Goal: Transaction & Acquisition: Purchase product/service

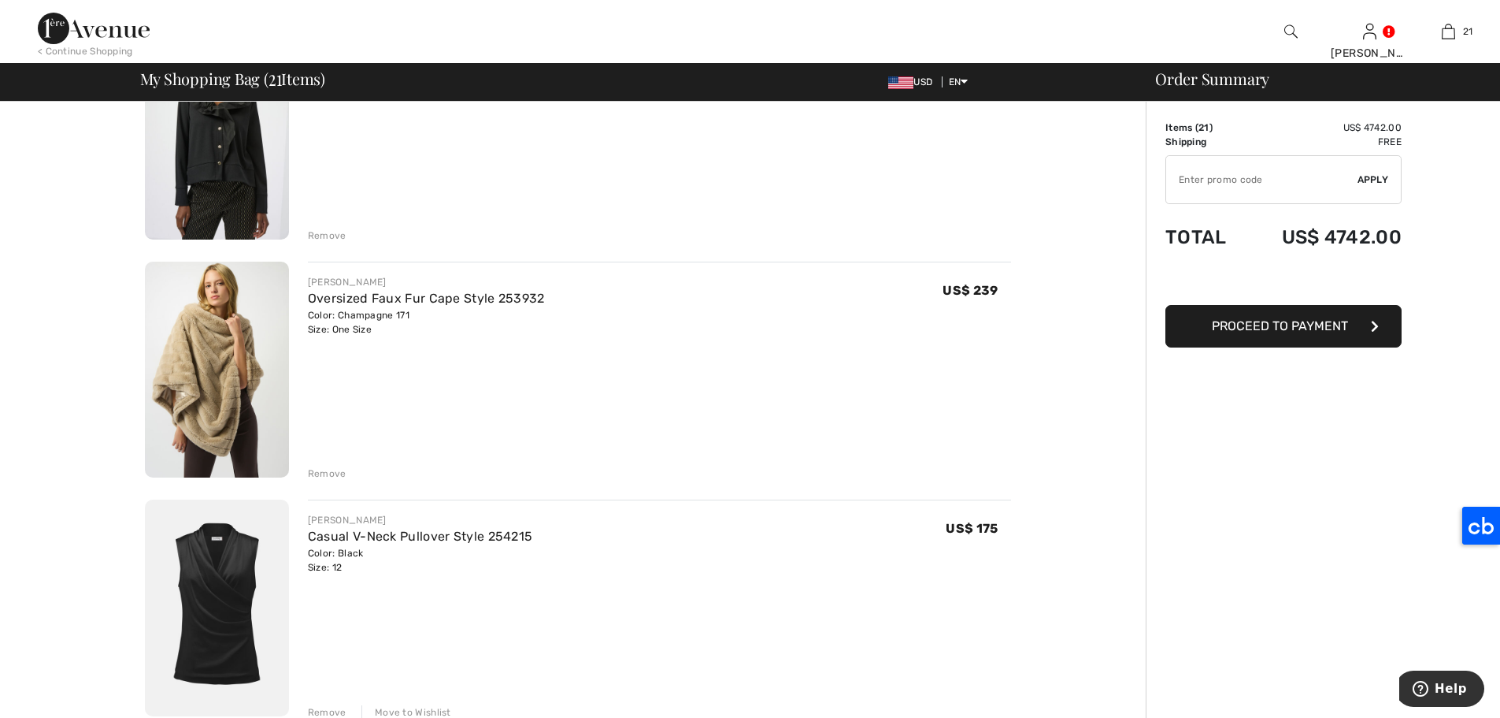
scroll to position [1168, 0]
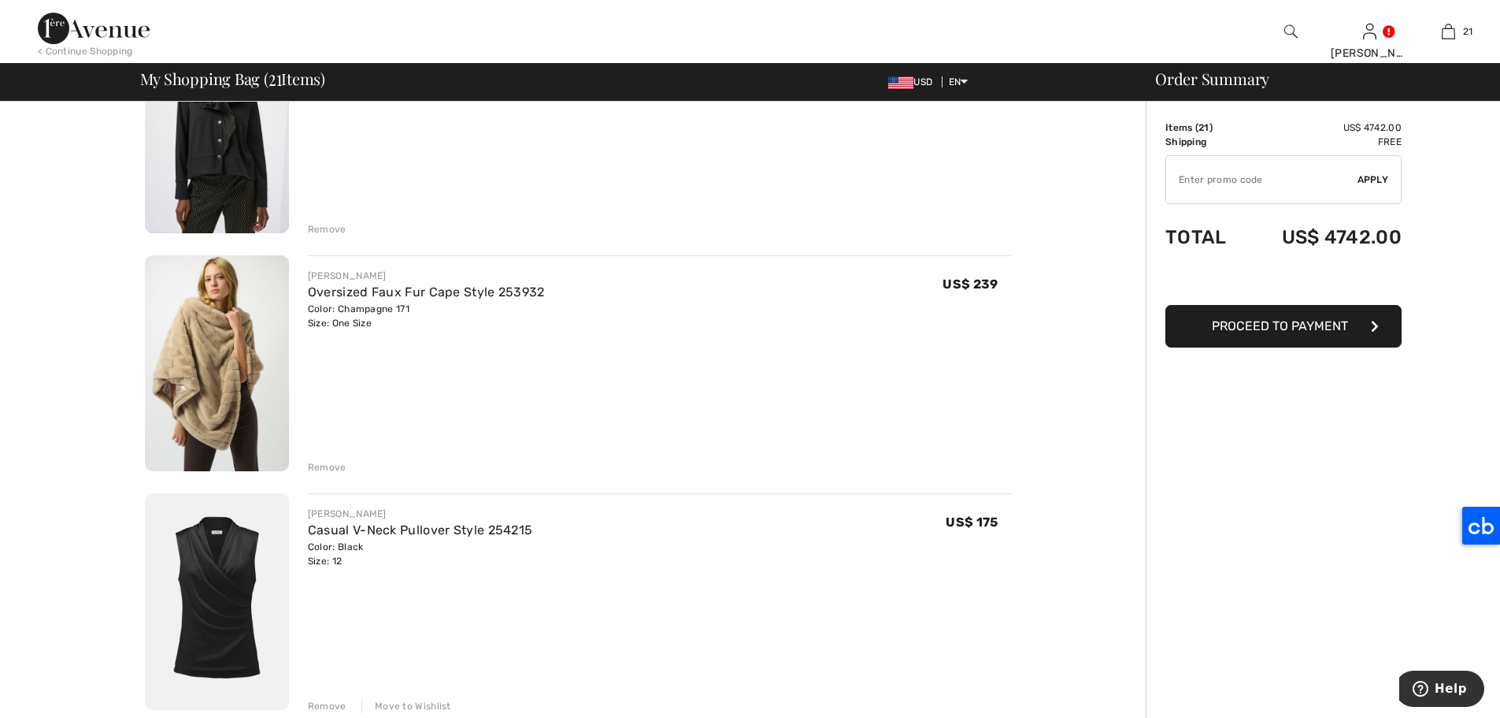
click at [328, 467] on div "Remove" at bounding box center [327, 467] width 39 height 14
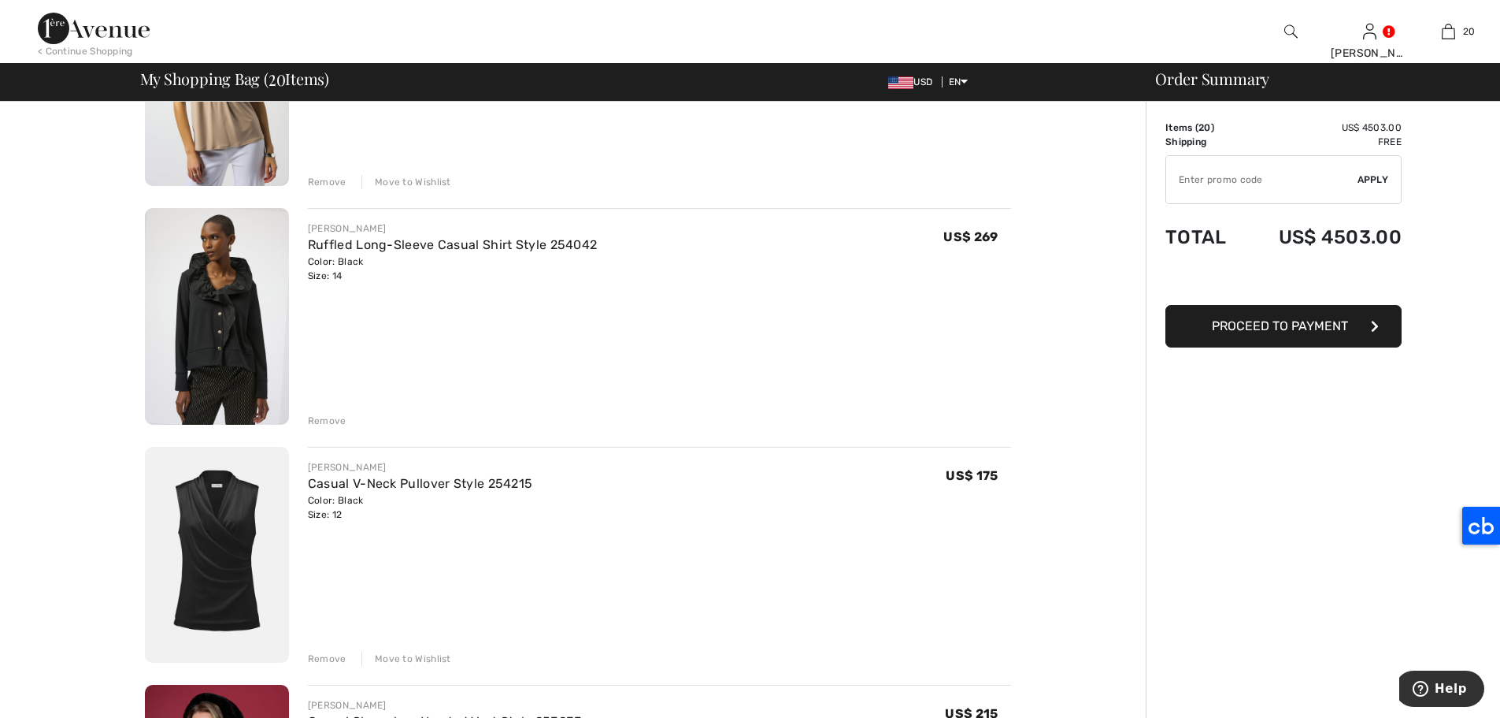
scroll to position [912, 0]
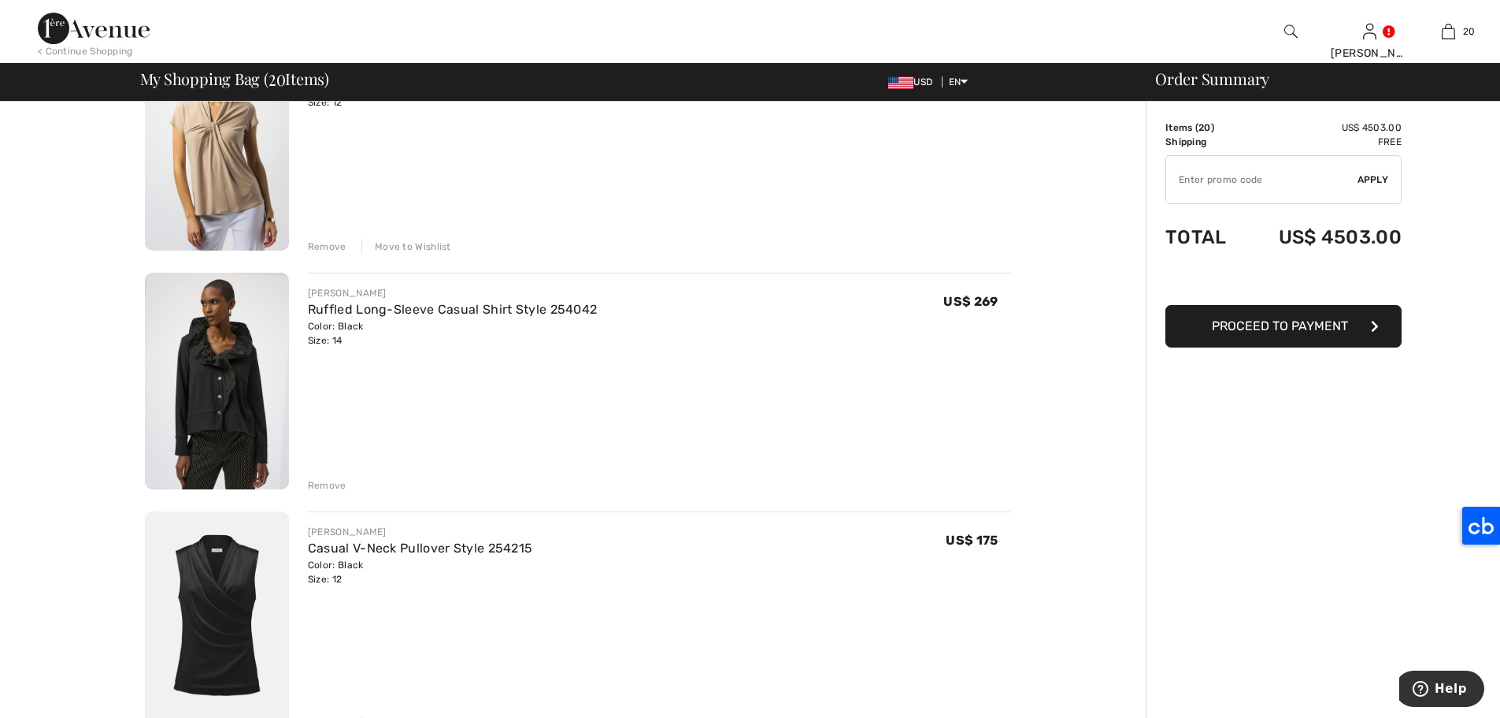
click at [340, 483] on div "Remove" at bounding box center [327, 485] width 39 height 14
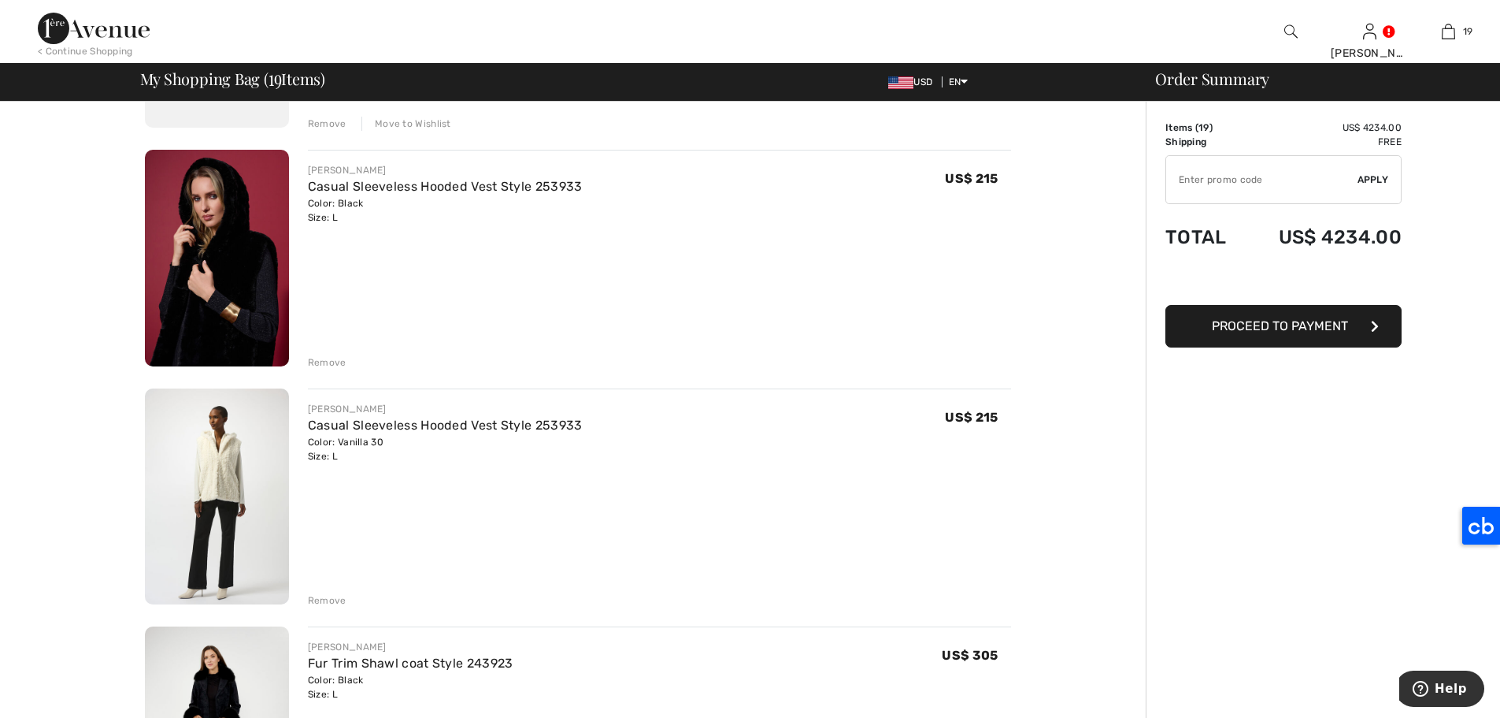
scroll to position [1317, 0]
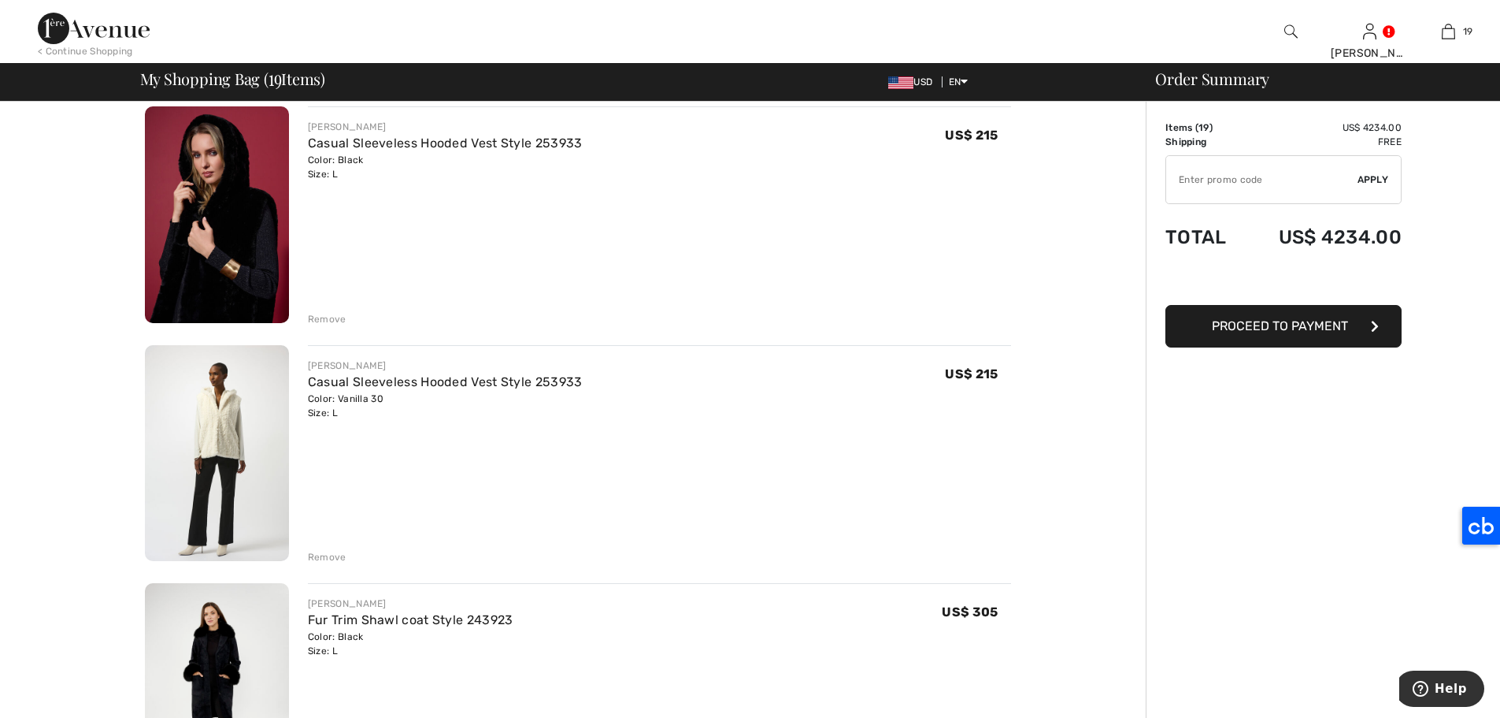
click at [330, 552] on div "Remove" at bounding box center [327, 557] width 39 height 14
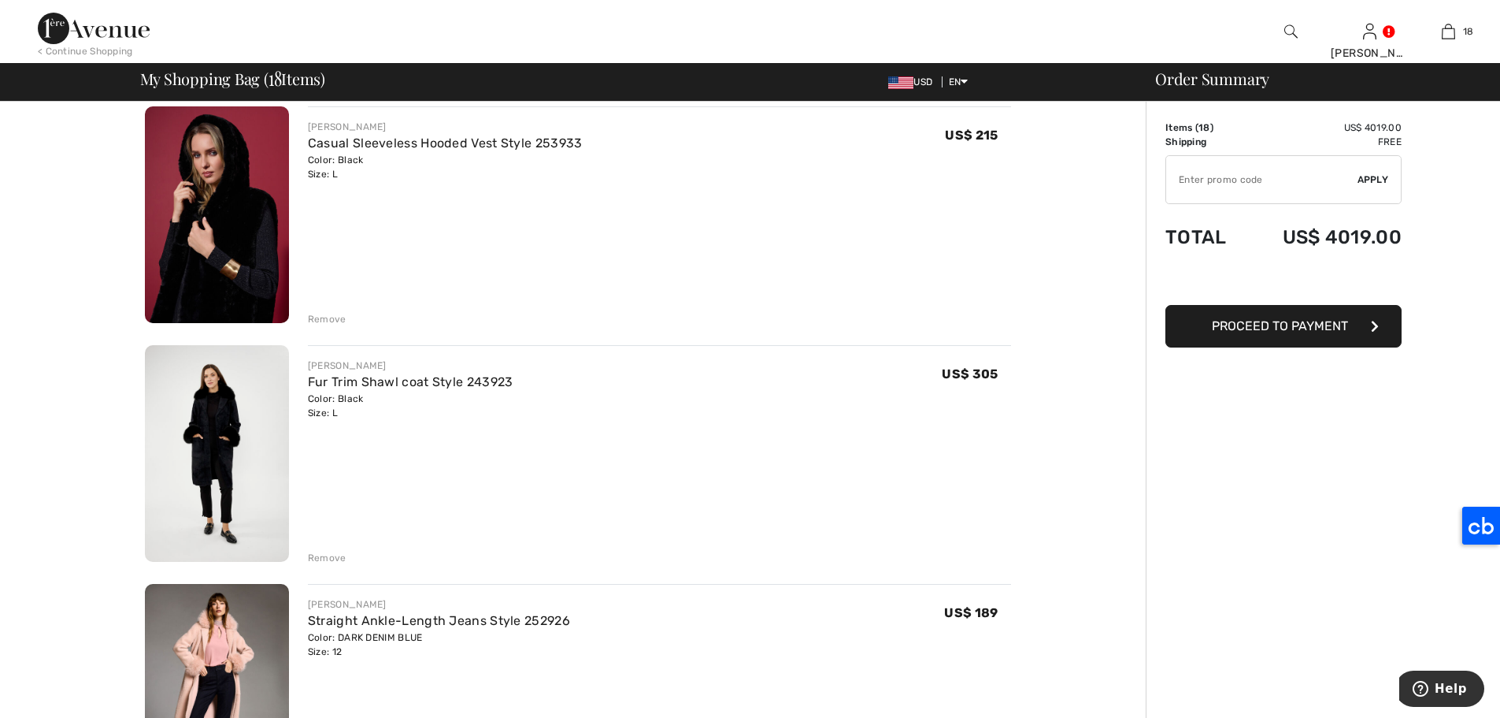
click at [325, 318] on div "Remove" at bounding box center [327, 319] width 39 height 14
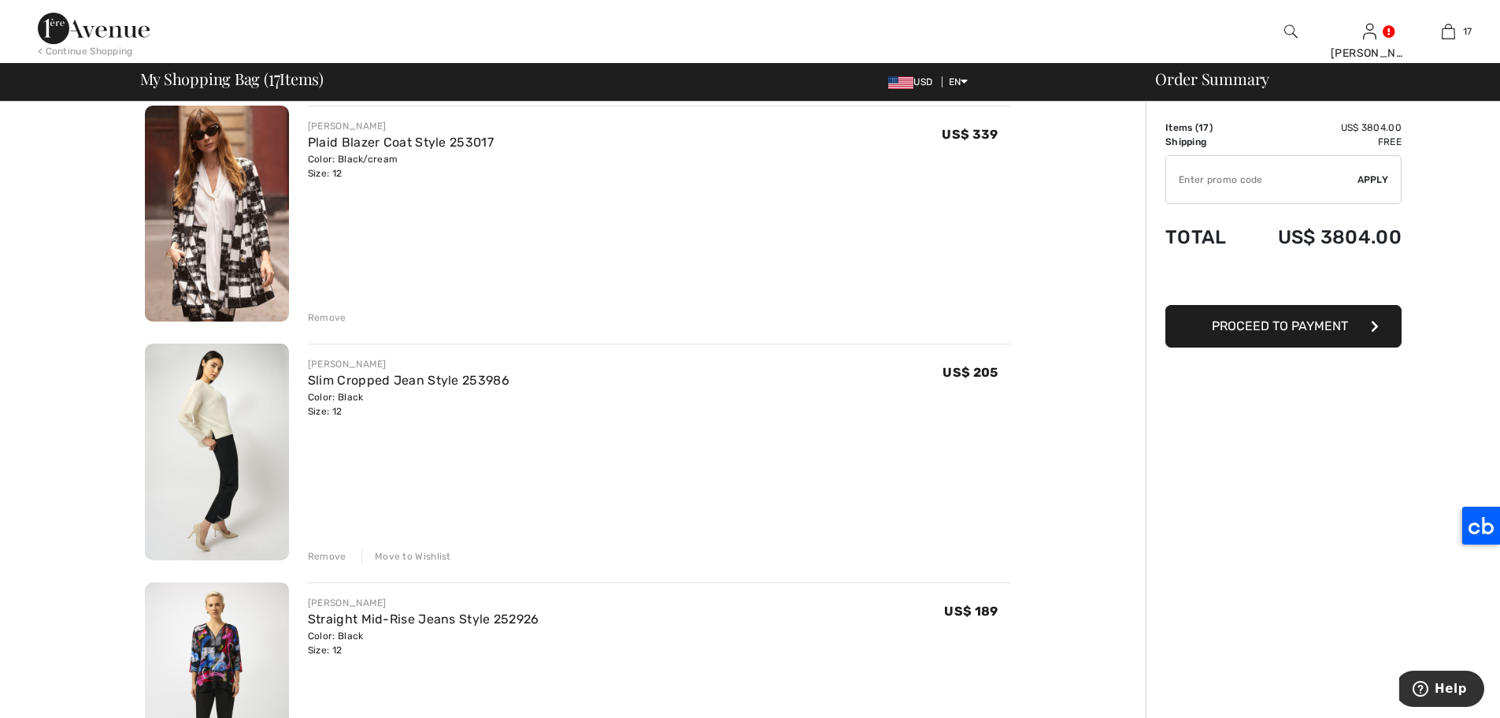
scroll to position [2277, 0]
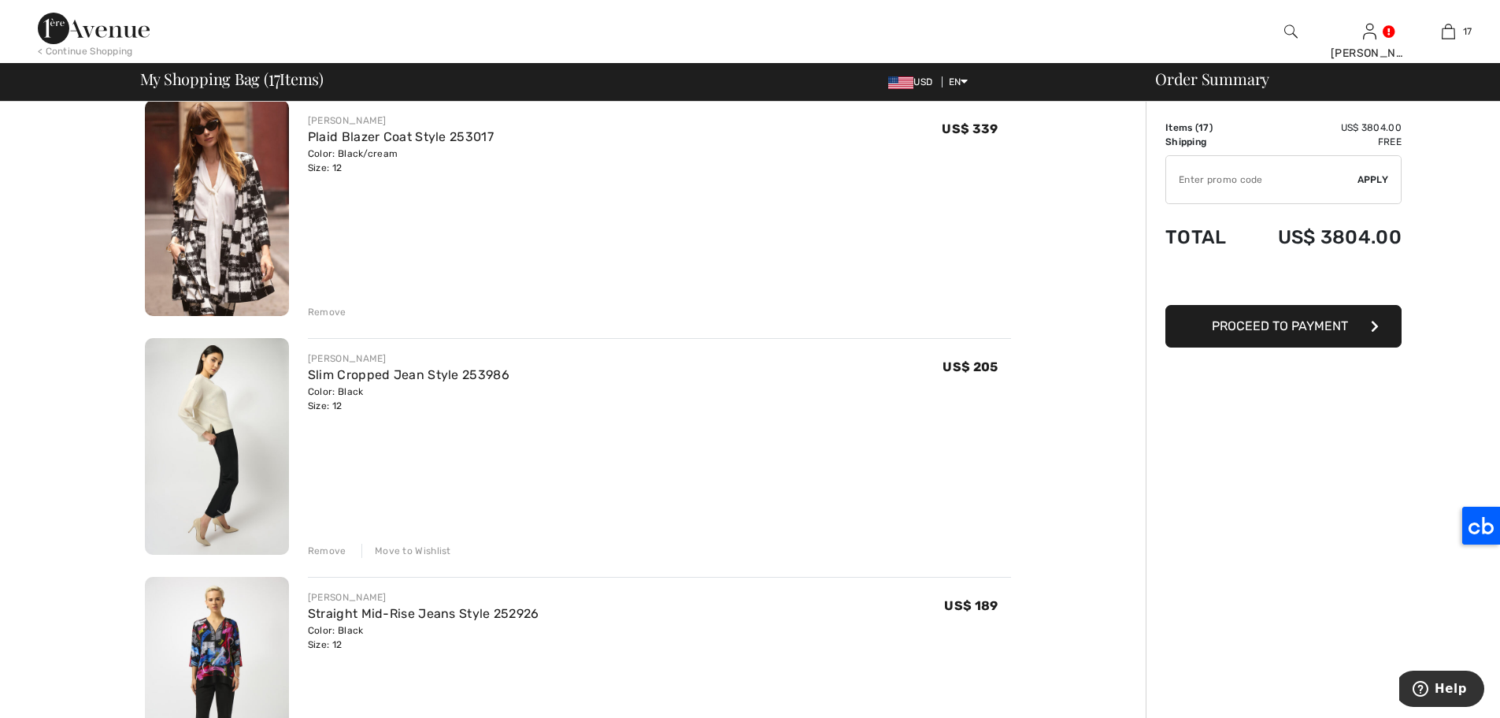
click at [338, 311] on div "Remove" at bounding box center [327, 312] width 39 height 14
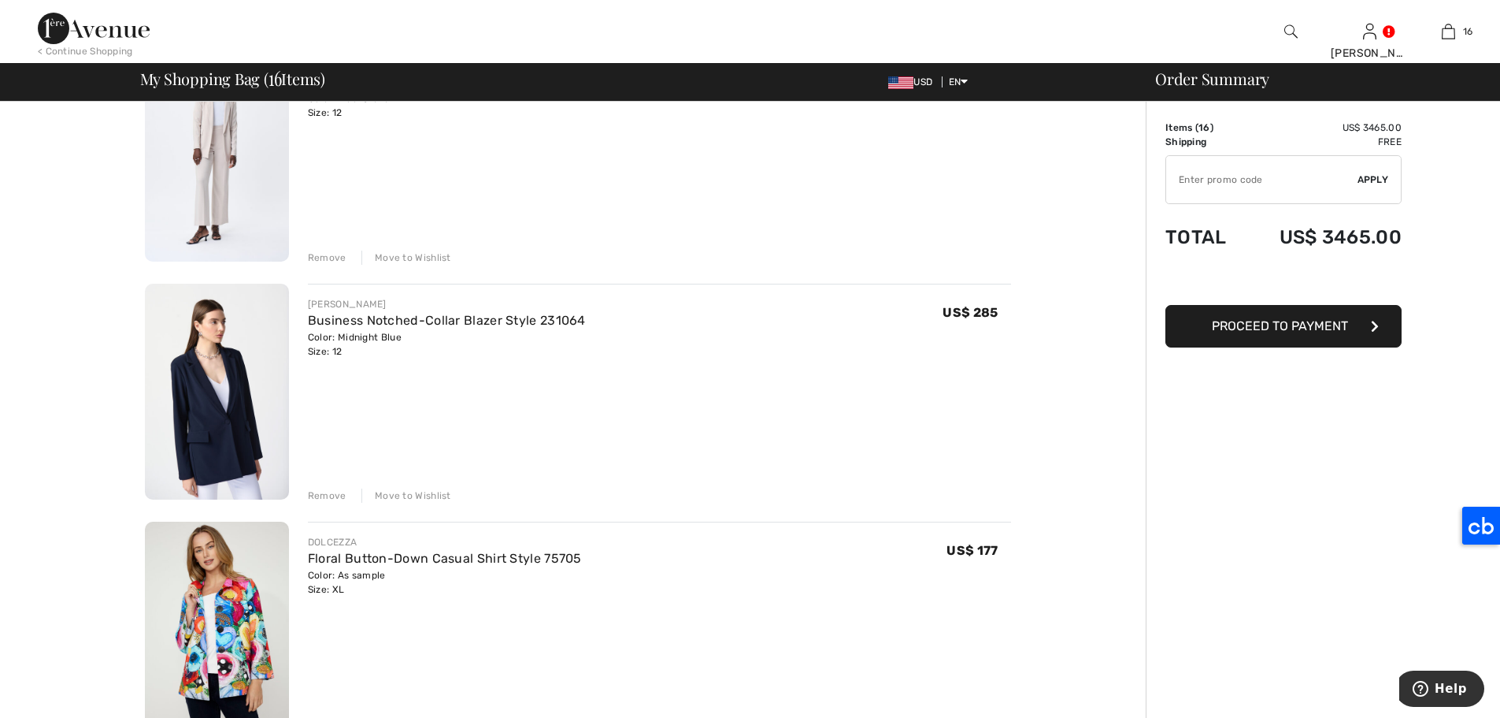
scroll to position [3053, 0]
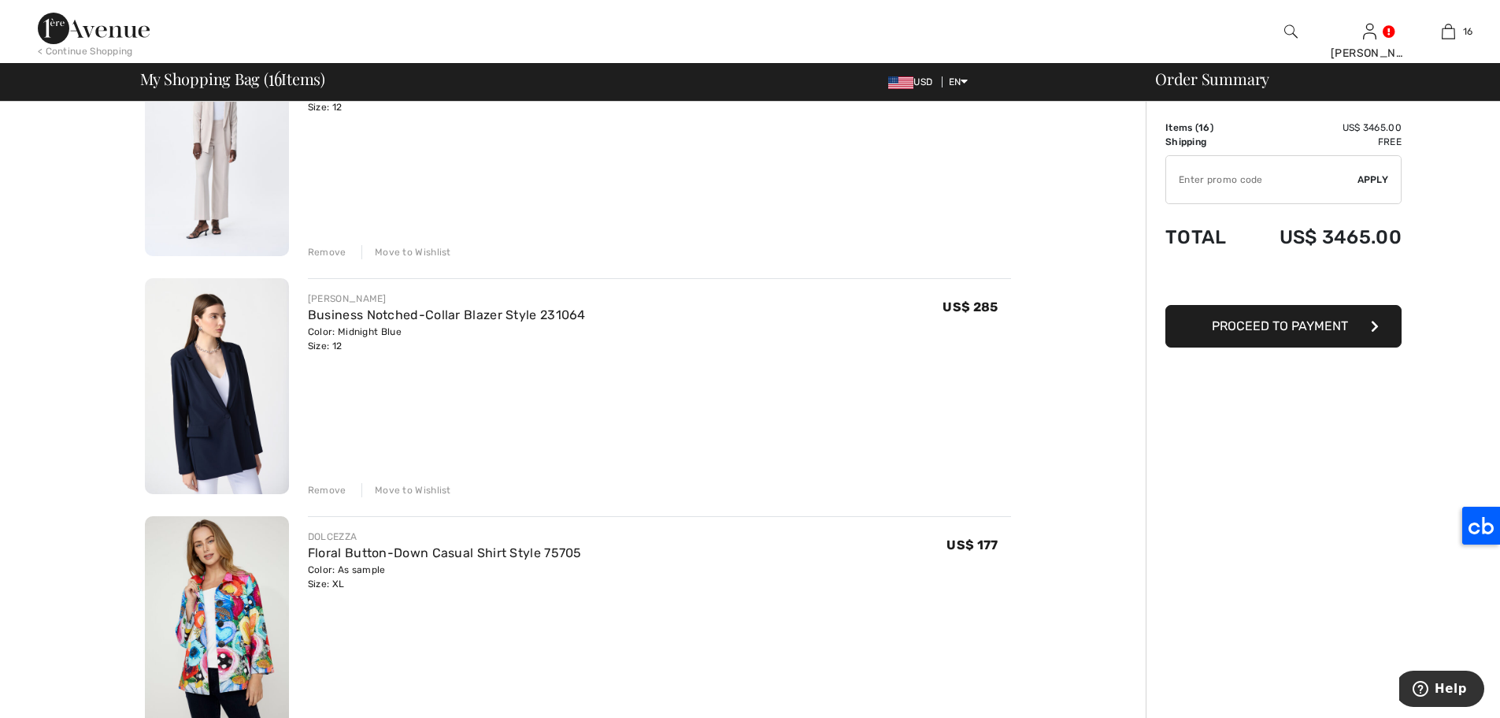
click at [413, 487] on div "Move to Wishlist" at bounding box center [407, 490] width 90 height 14
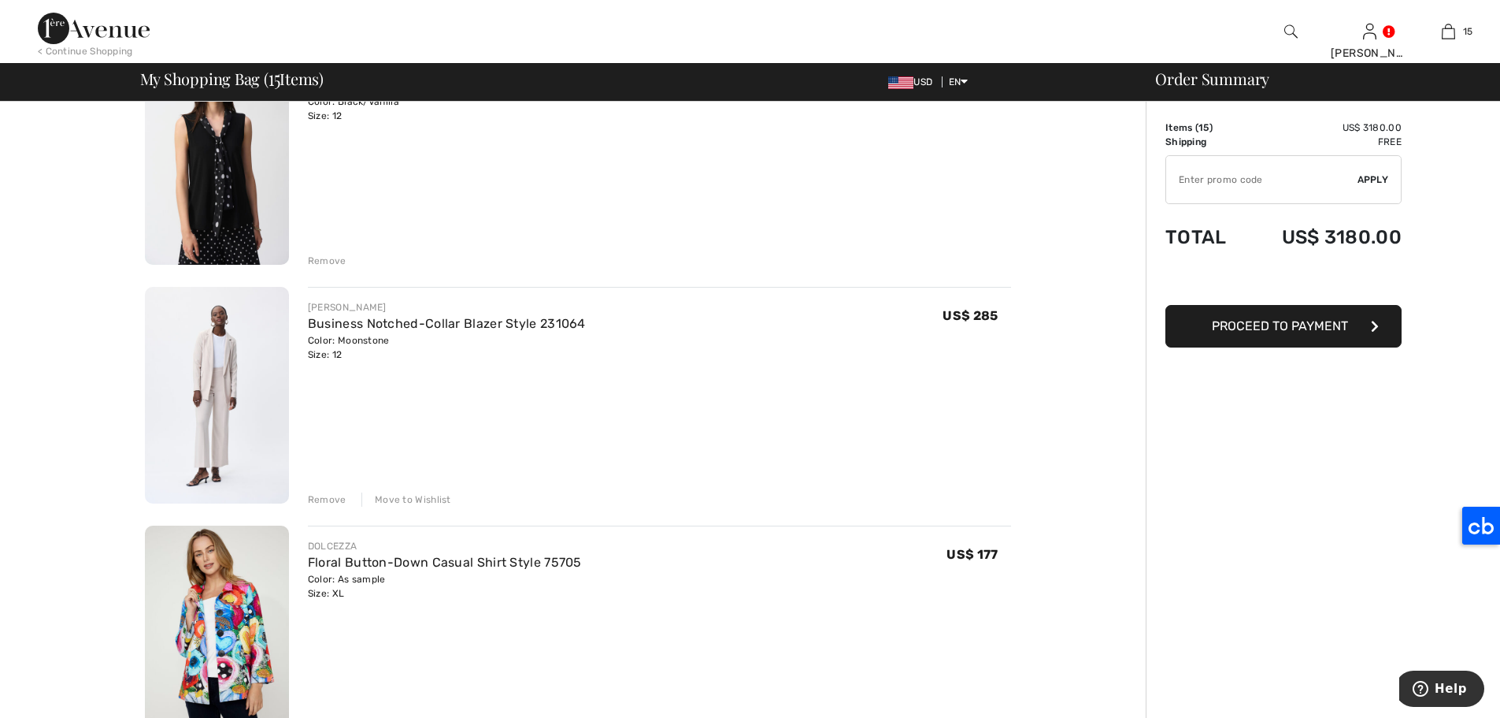
scroll to position [2796, 0]
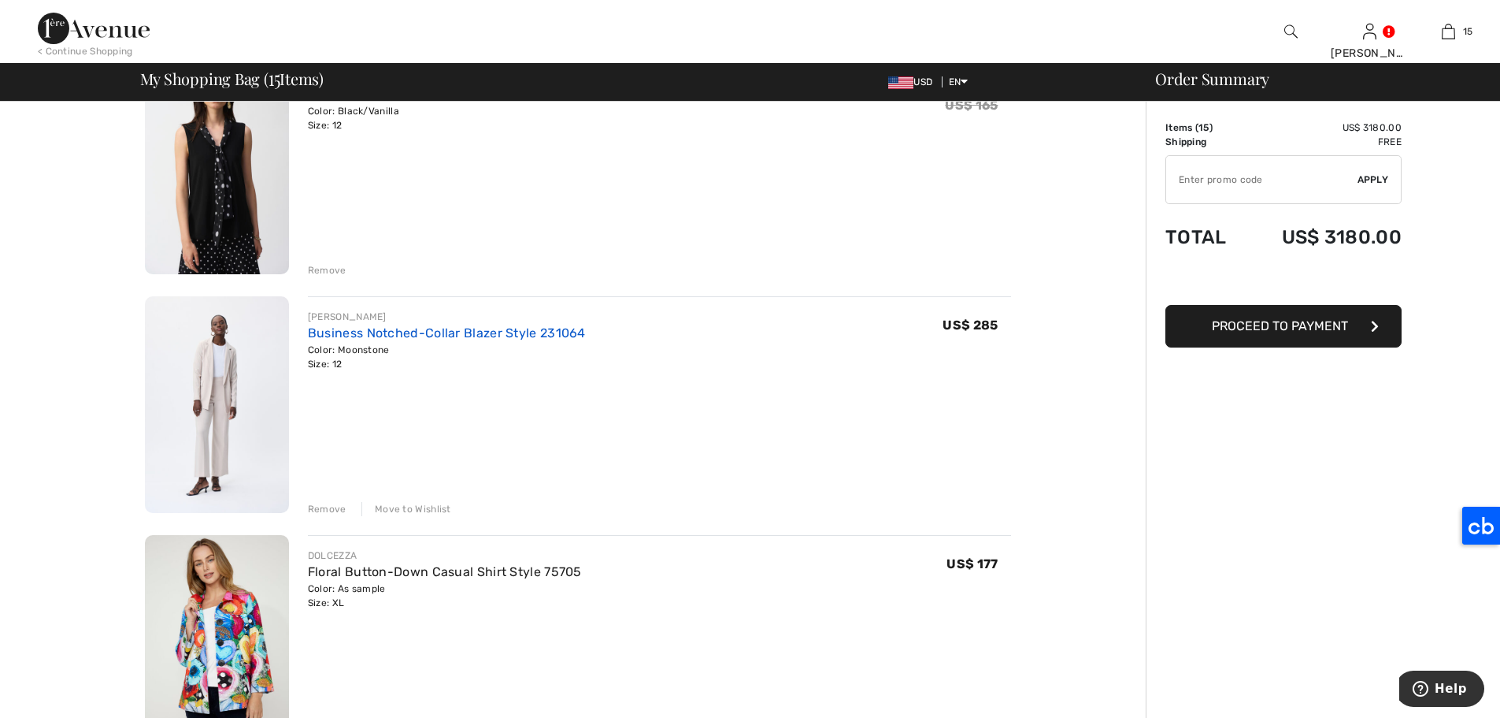
click at [503, 336] on link "Business Notched-Collar Blazer Style 231064" at bounding box center [447, 332] width 278 height 15
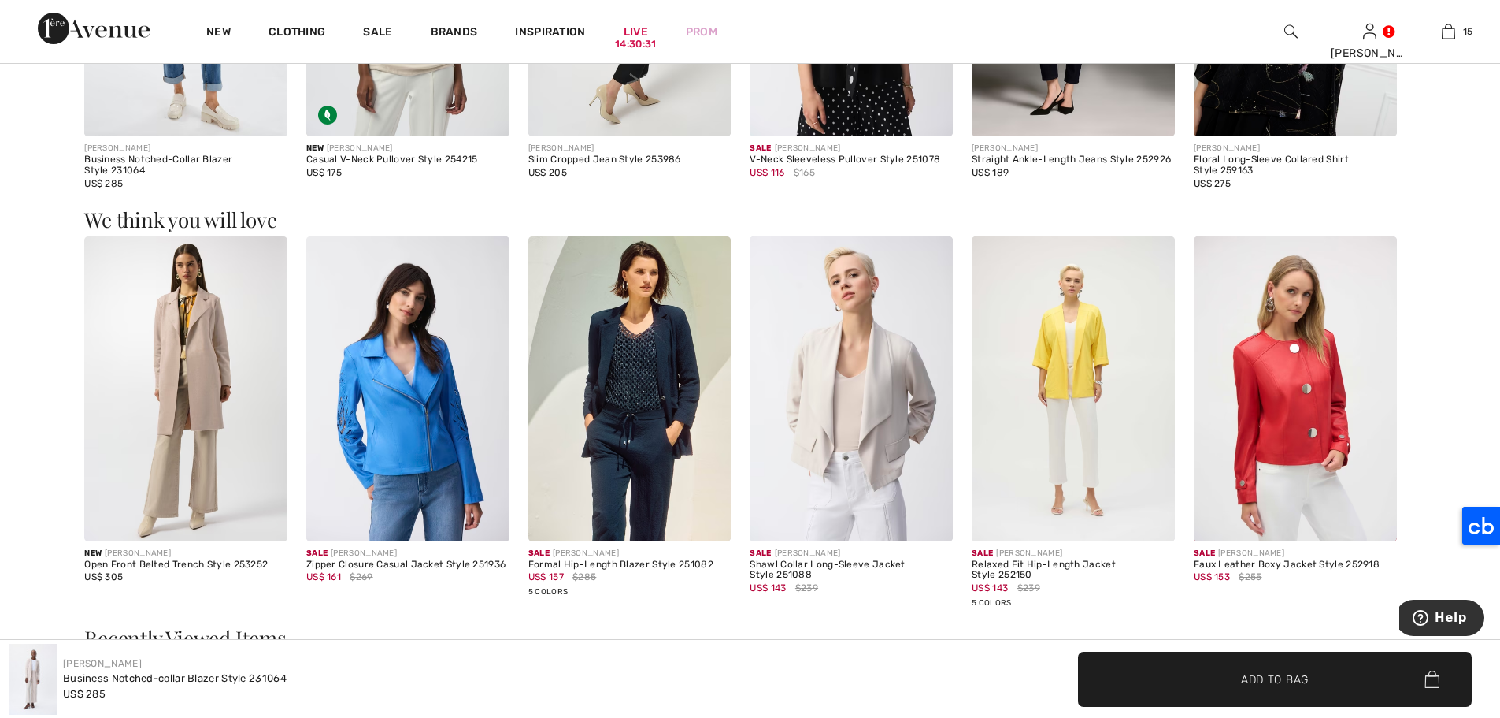
scroll to position [2240, 0]
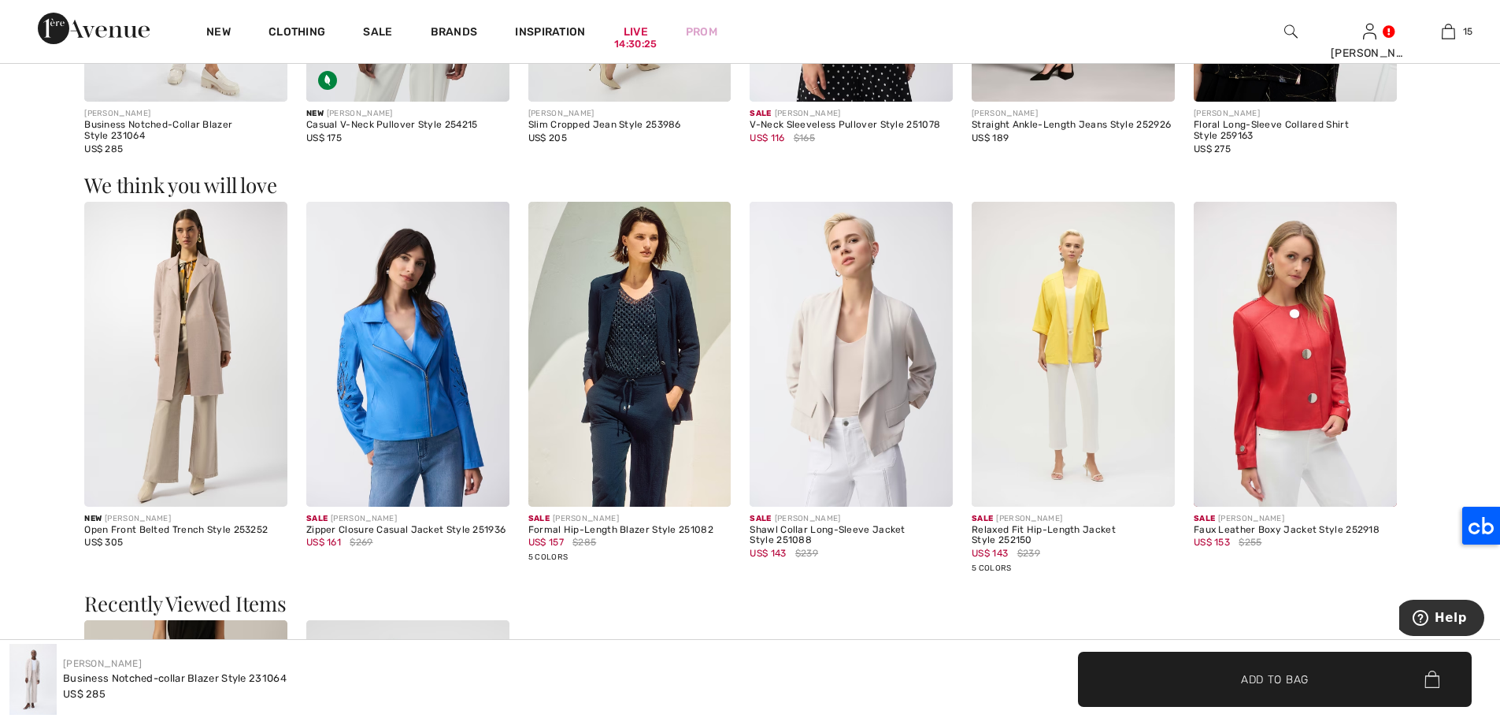
click at [813, 351] on img at bounding box center [851, 354] width 203 height 305
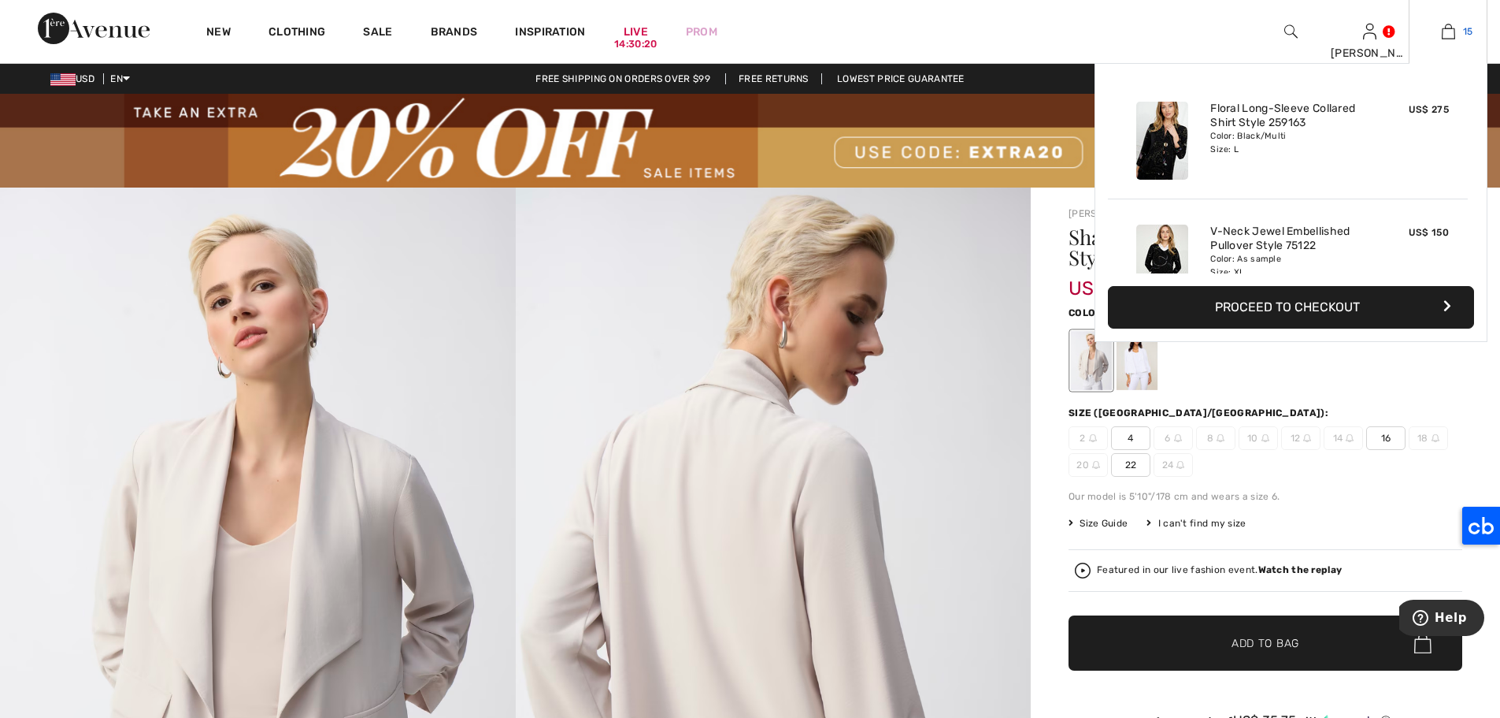
click at [1445, 33] on img at bounding box center [1448, 31] width 13 height 19
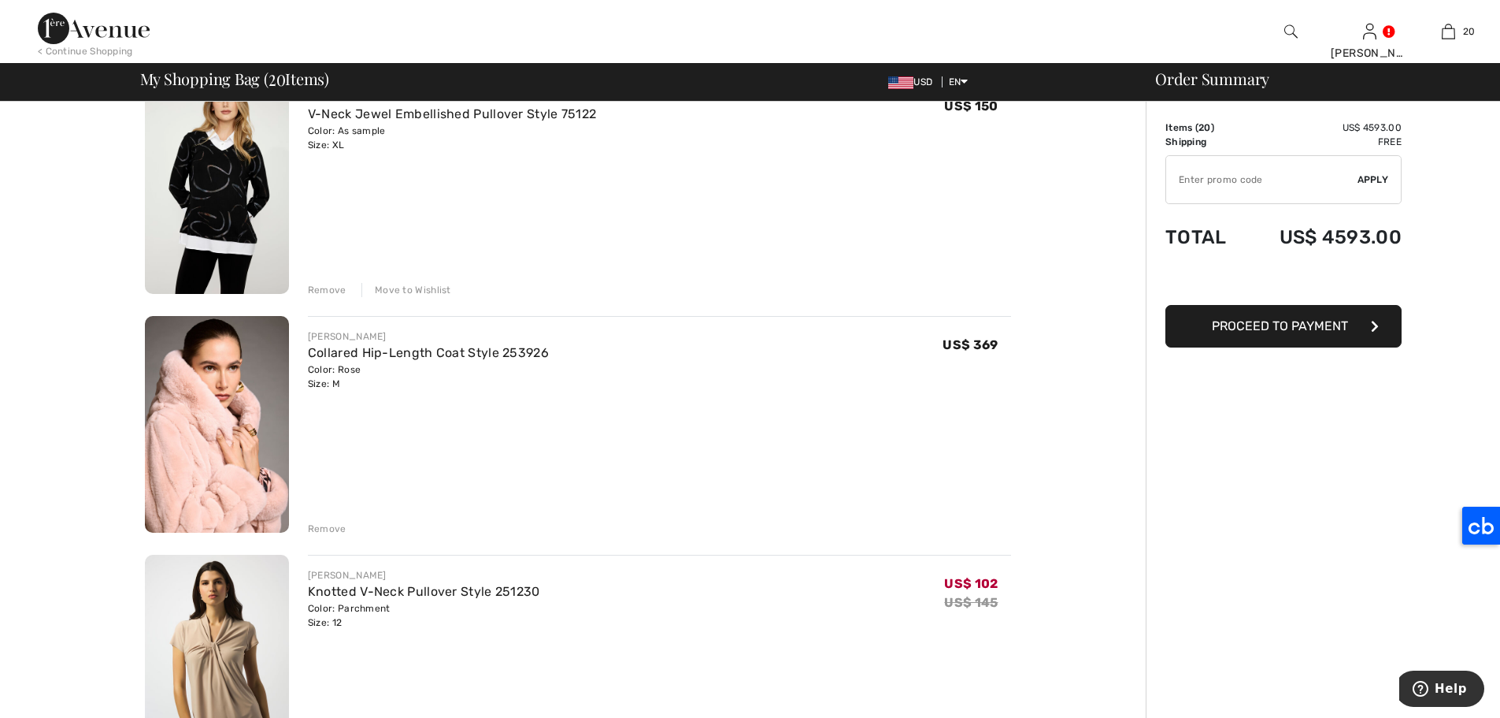
scroll to position [573, 0]
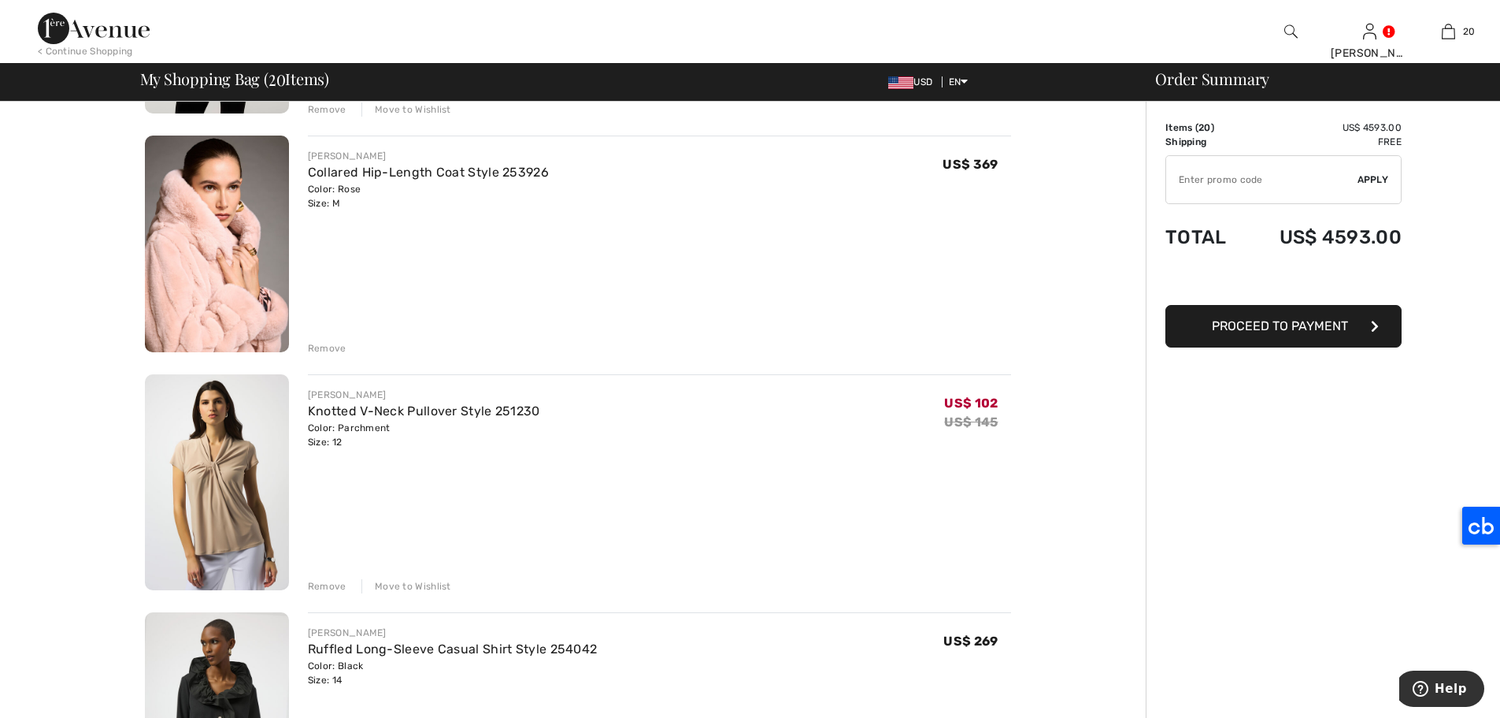
click at [338, 347] on div "Remove" at bounding box center [327, 348] width 39 height 14
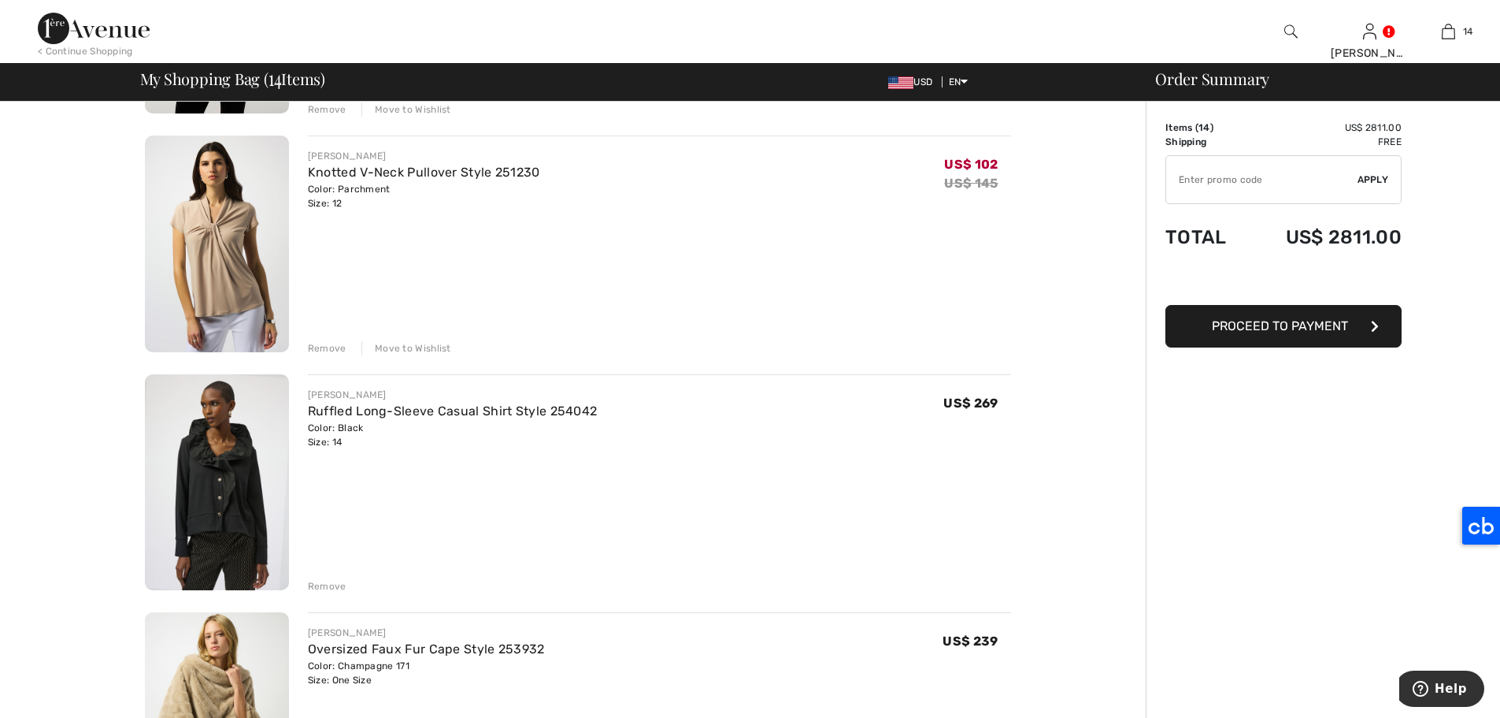
click at [313, 586] on div "Remove" at bounding box center [327, 586] width 39 height 14
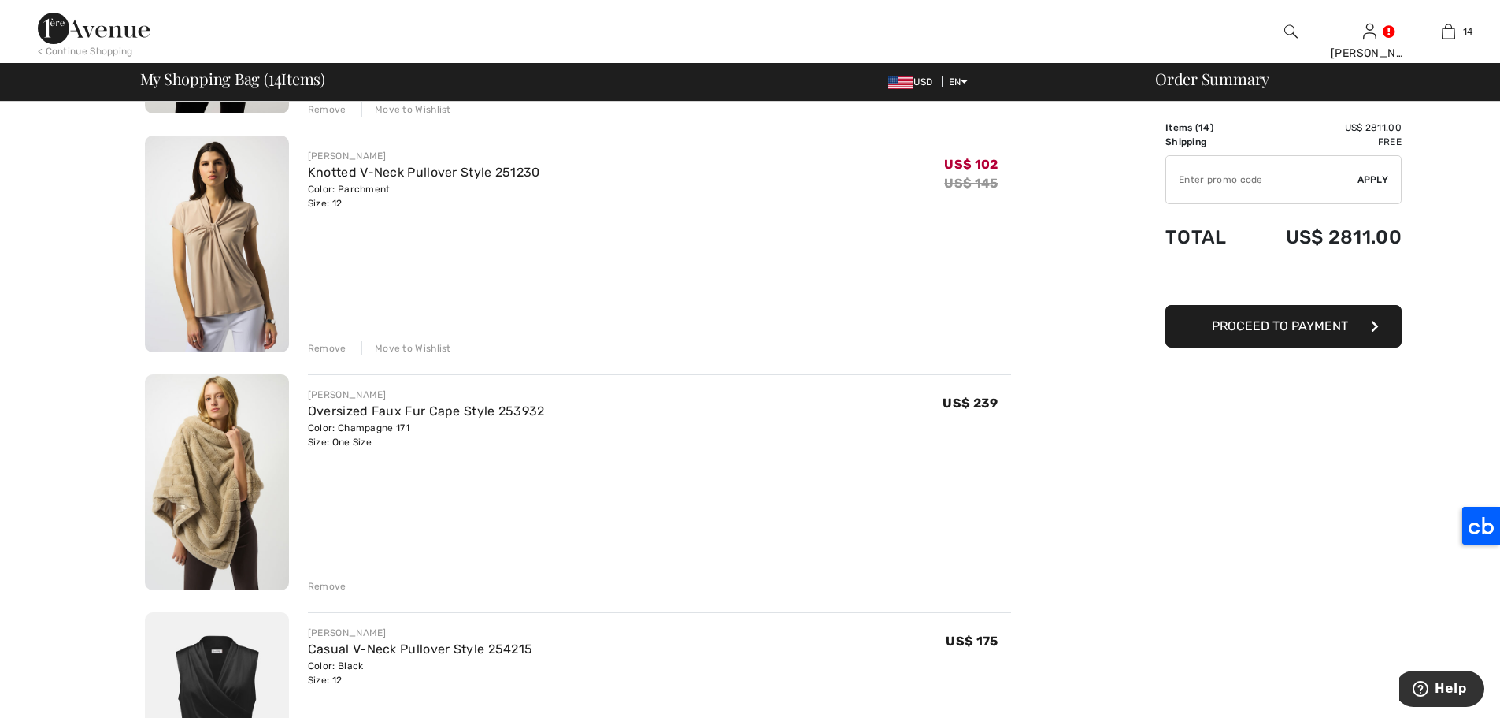
click at [339, 586] on div "Remove" at bounding box center [327, 586] width 39 height 14
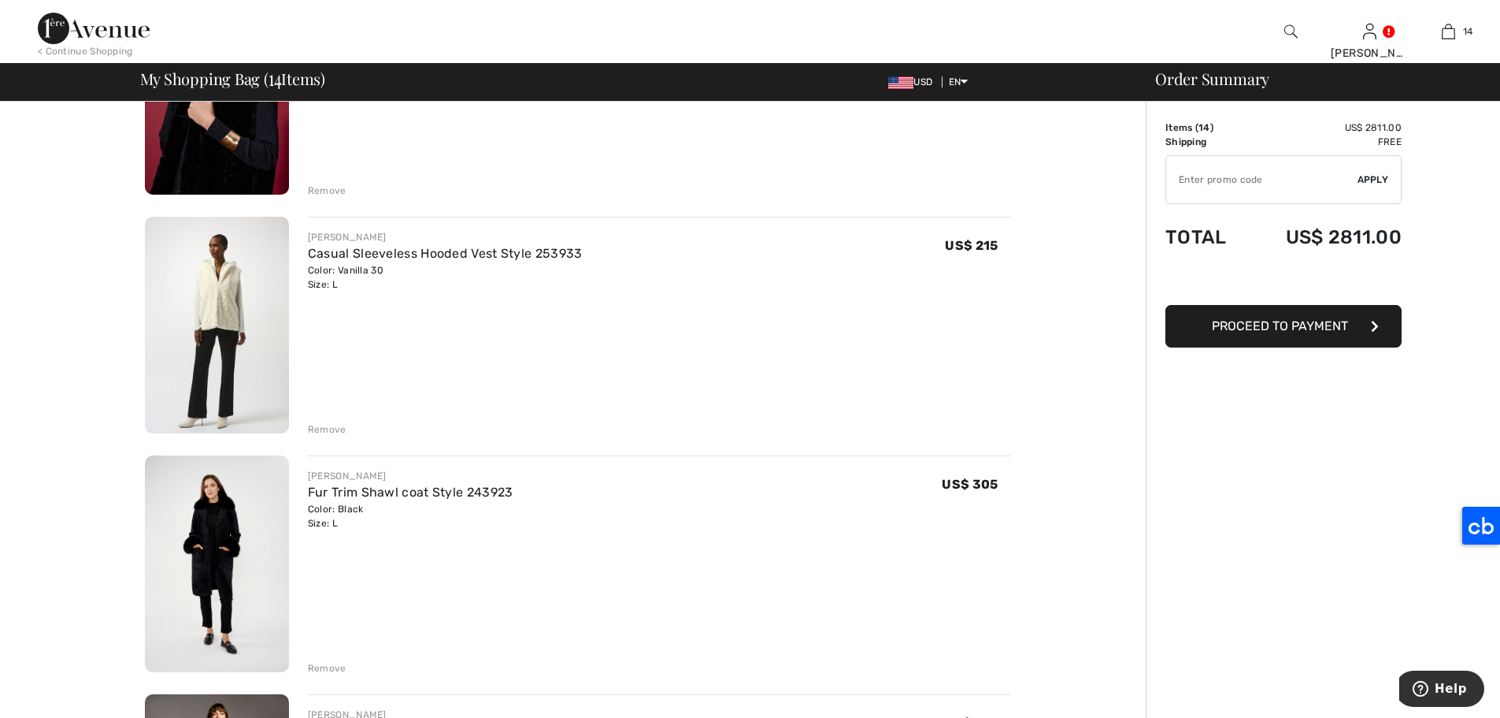
scroll to position [1162, 0]
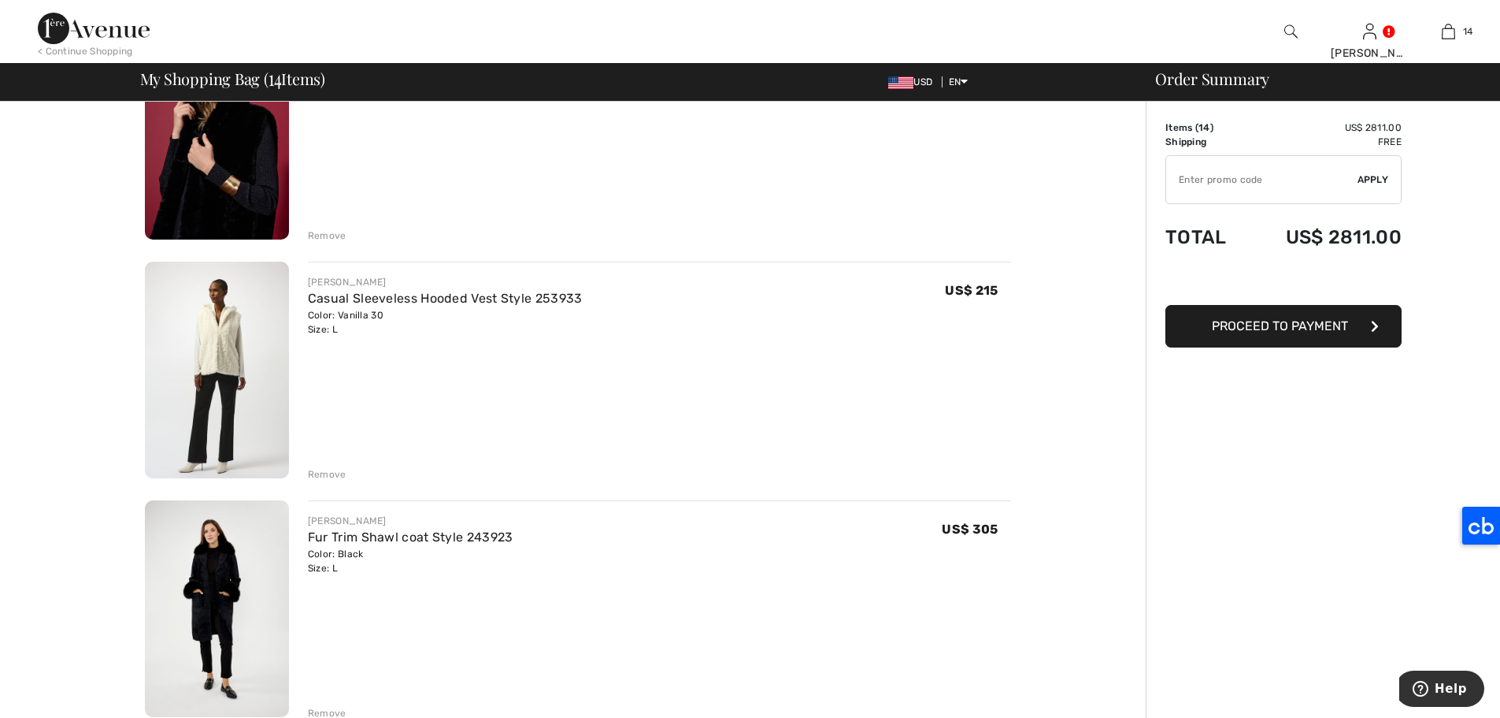
click at [336, 473] on div "Remove" at bounding box center [327, 474] width 39 height 14
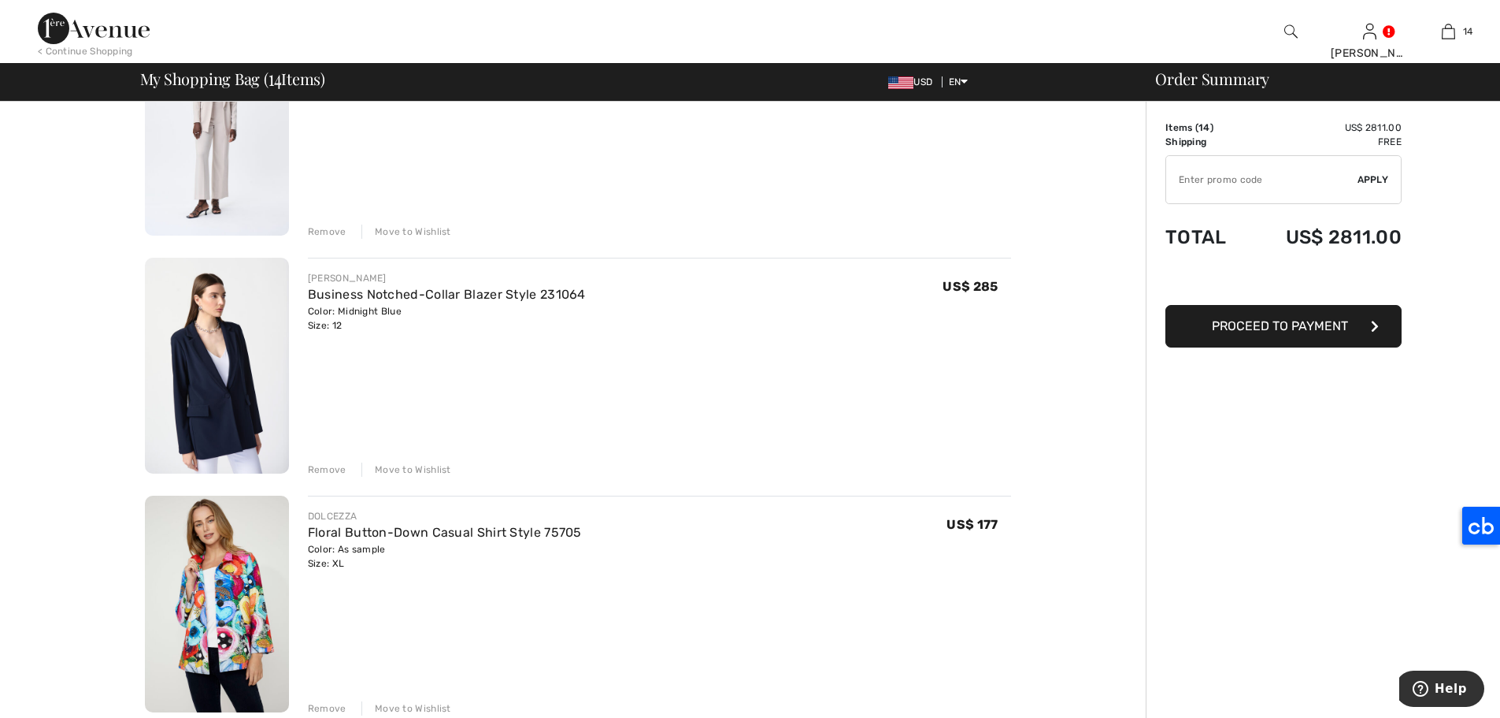
scroll to position [3318, 0]
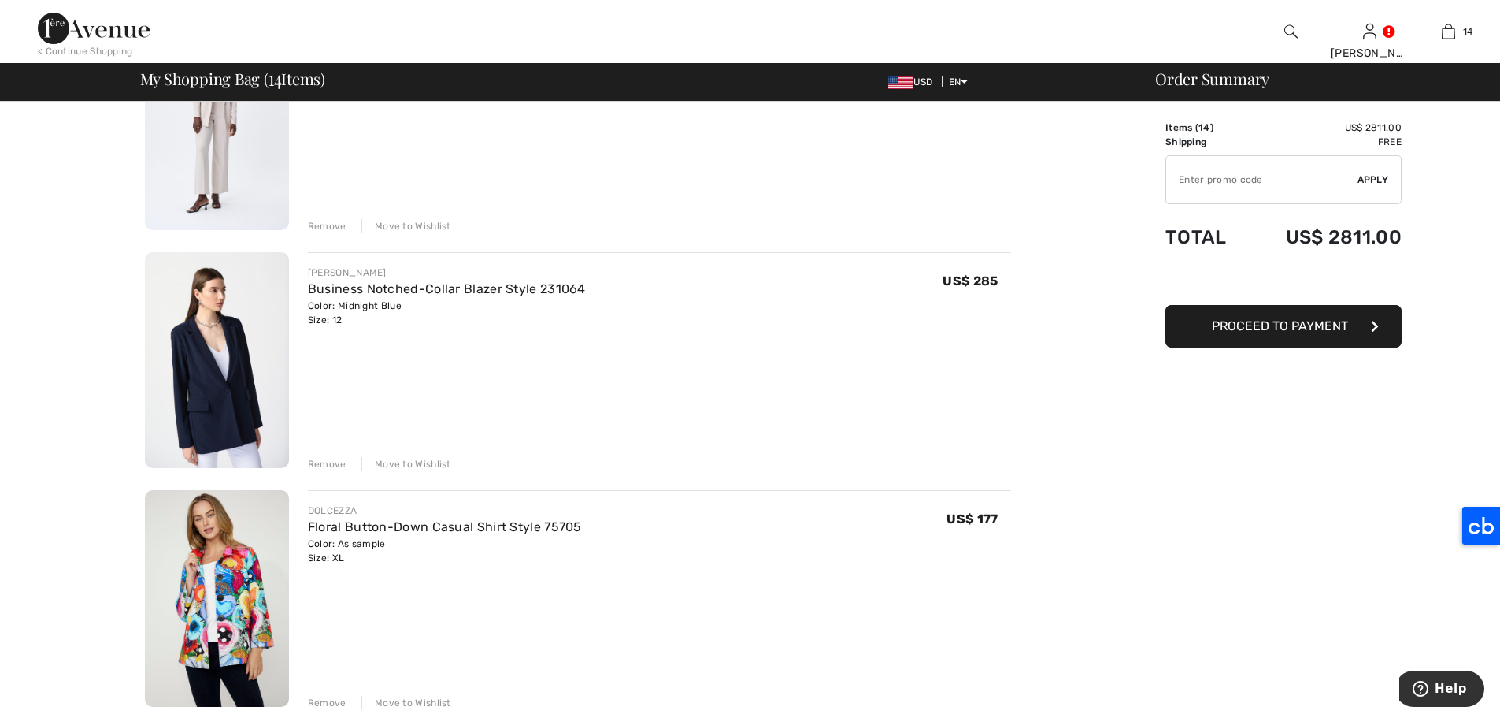
click at [429, 462] on div "Move to Wishlist" at bounding box center [407, 464] width 90 height 14
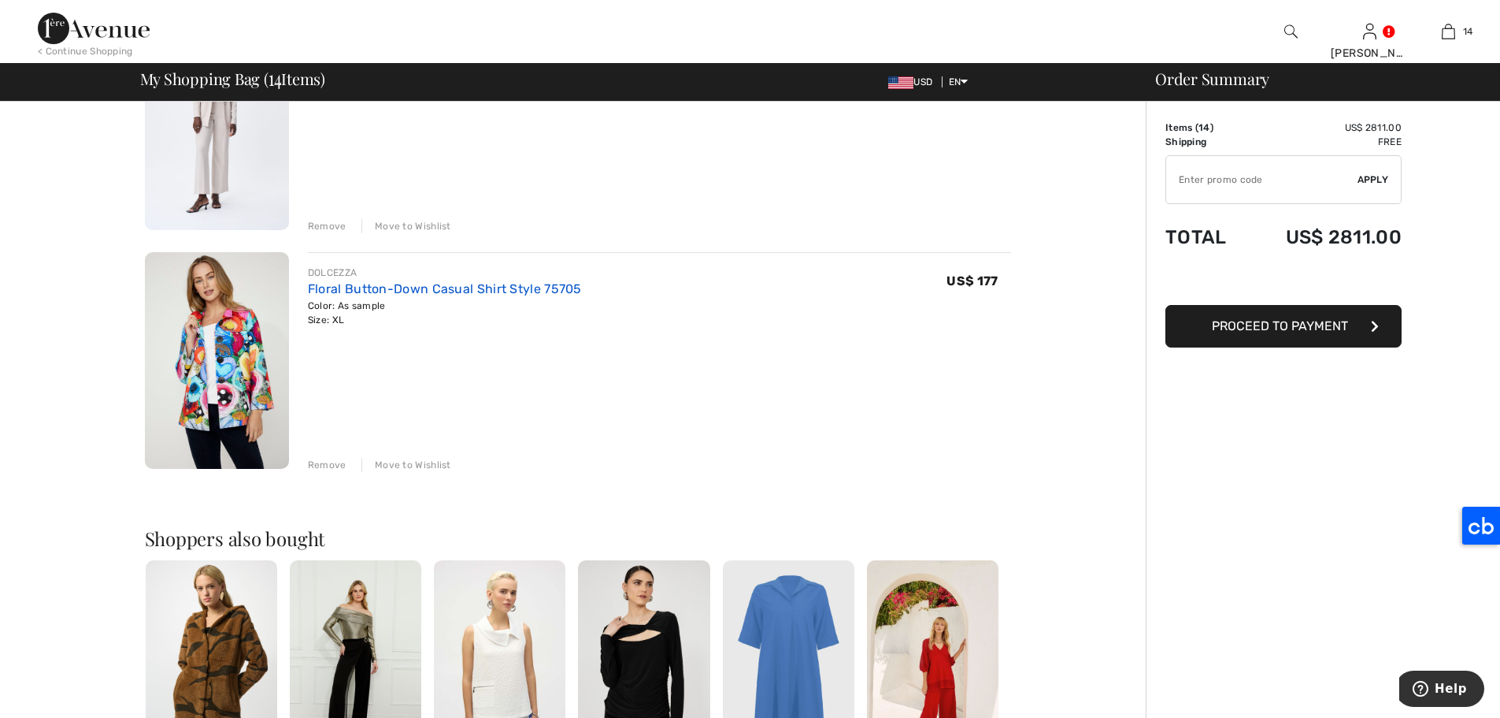
click at [355, 284] on link "Floral Button-Down Casual Shirt Style 75705" at bounding box center [445, 288] width 274 height 15
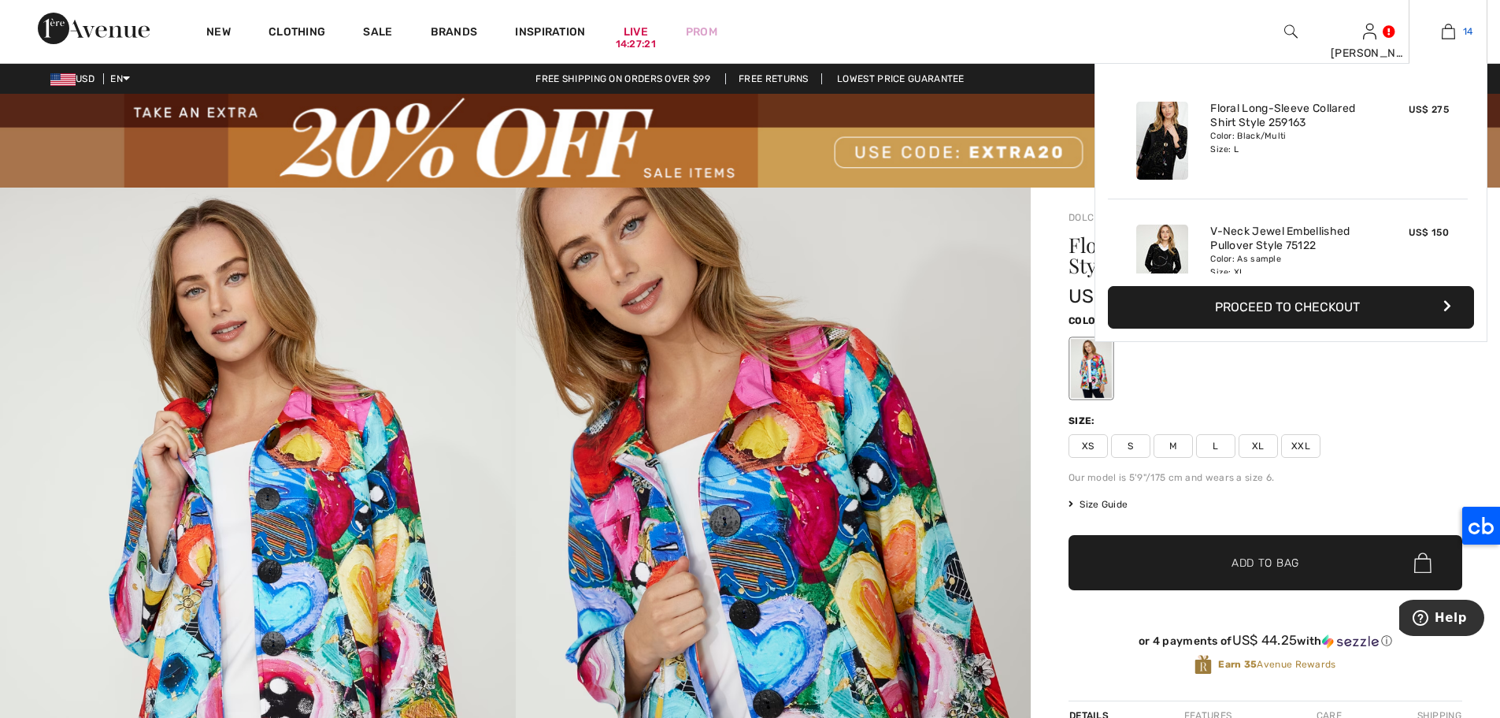
click at [1445, 37] on img at bounding box center [1448, 31] width 13 height 19
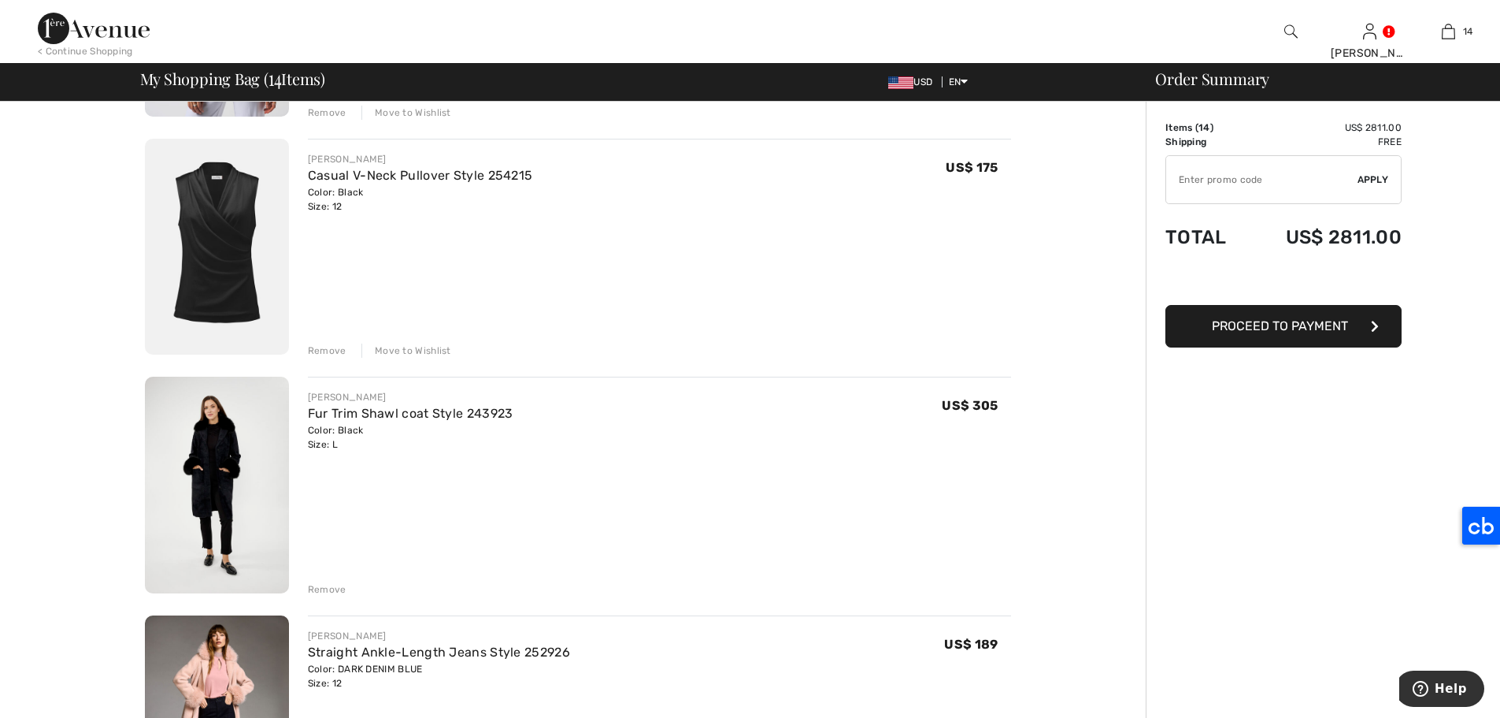
scroll to position [970, 0]
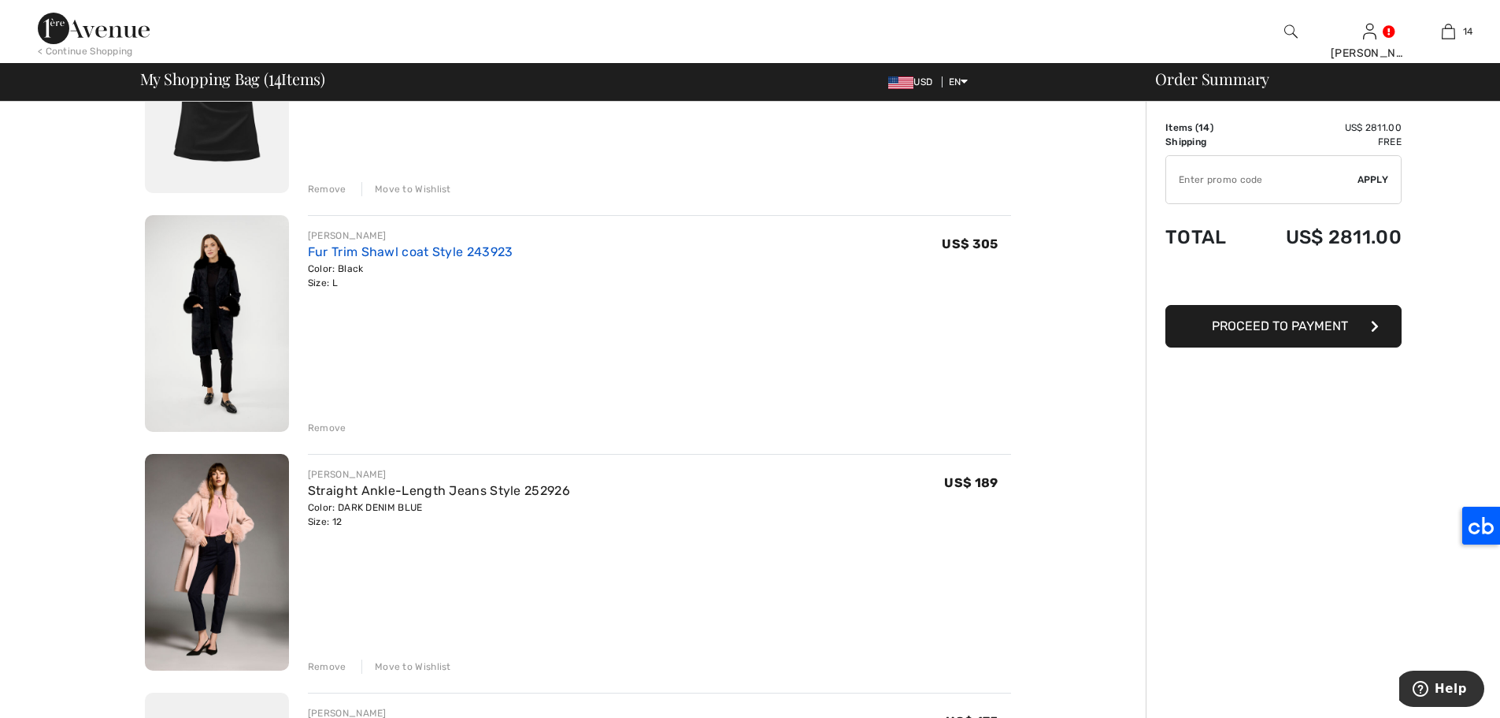
click at [484, 252] on link "Fur Trim Shawl coat Style 243923" at bounding box center [411, 251] width 206 height 15
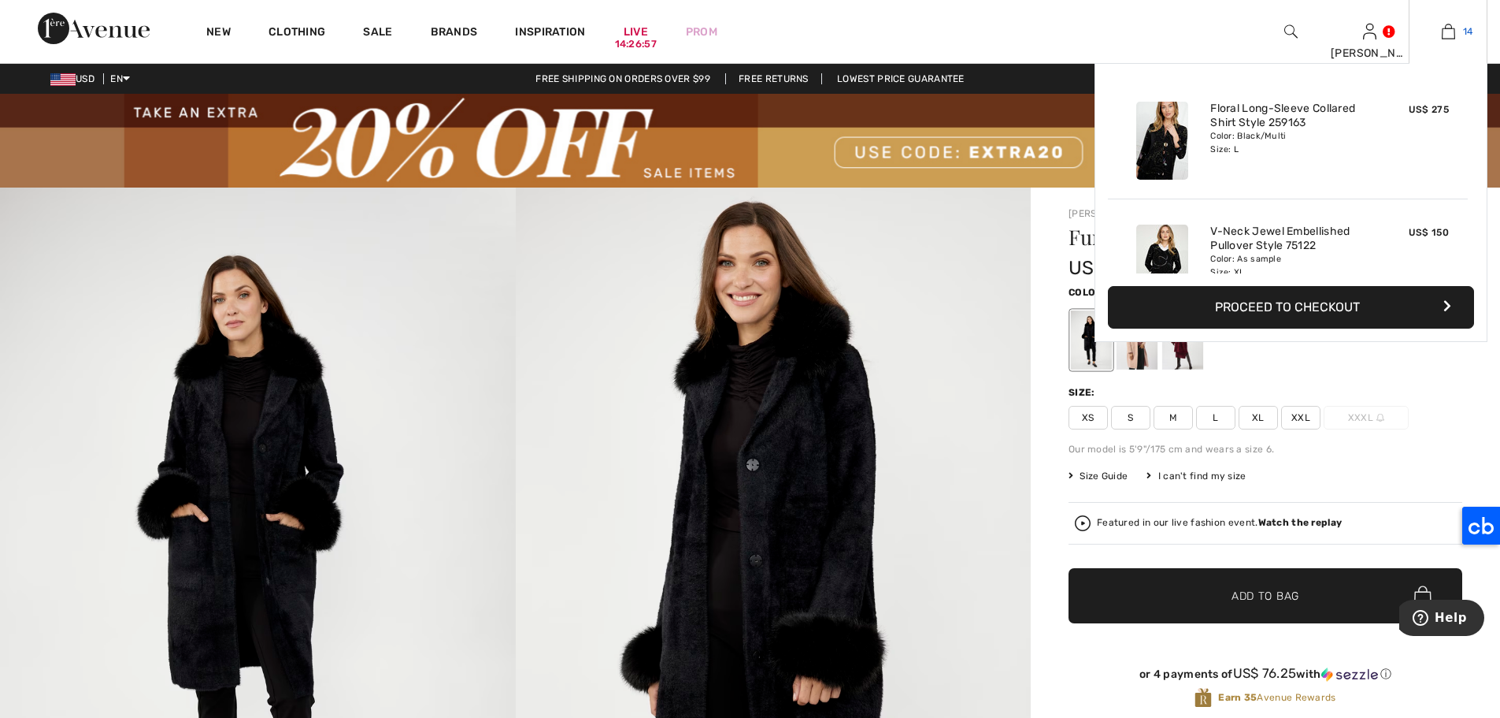
click at [1455, 28] on img at bounding box center [1448, 31] width 13 height 19
